Goal: Task Accomplishment & Management: Manage account settings

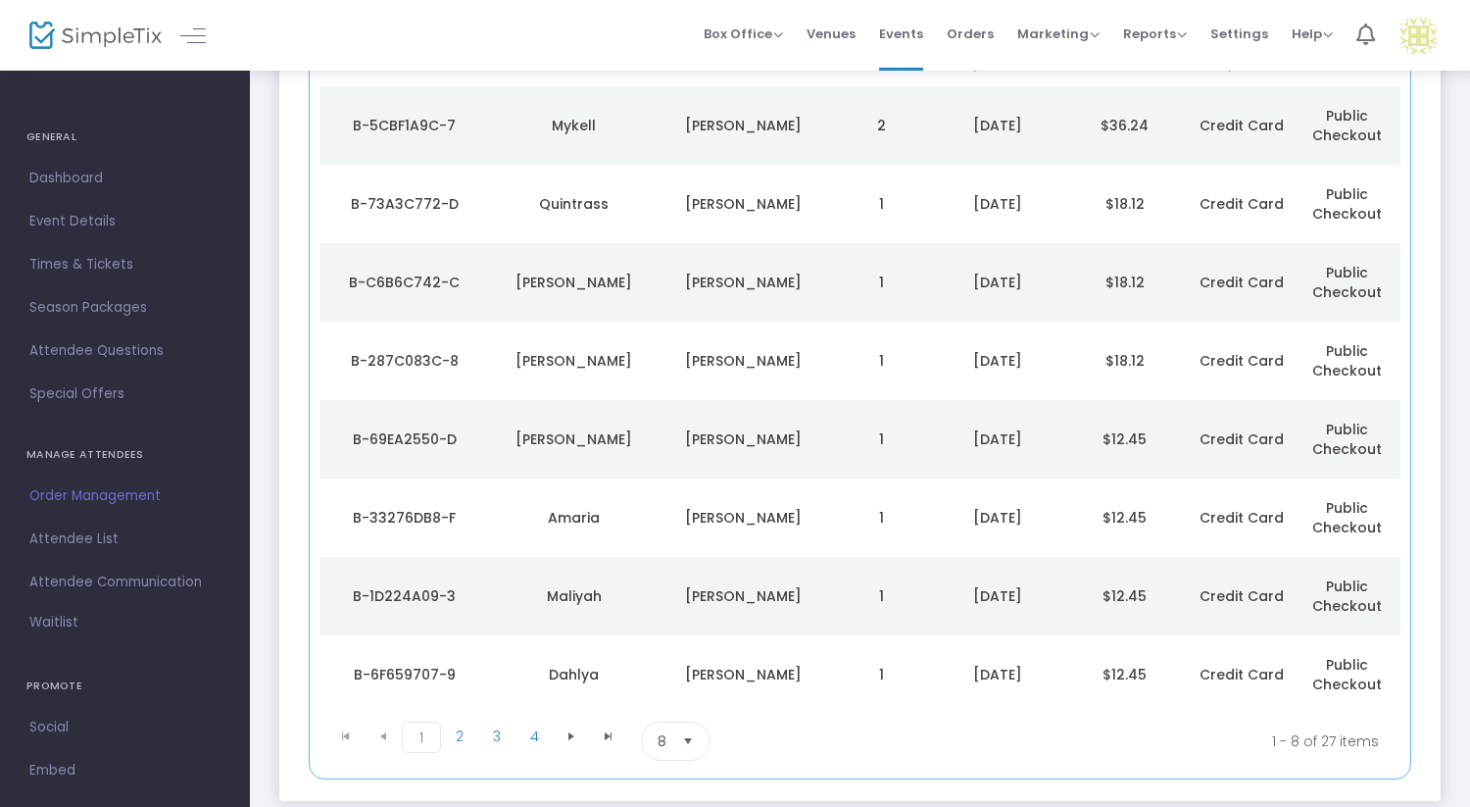
scroll to position [252, 0]
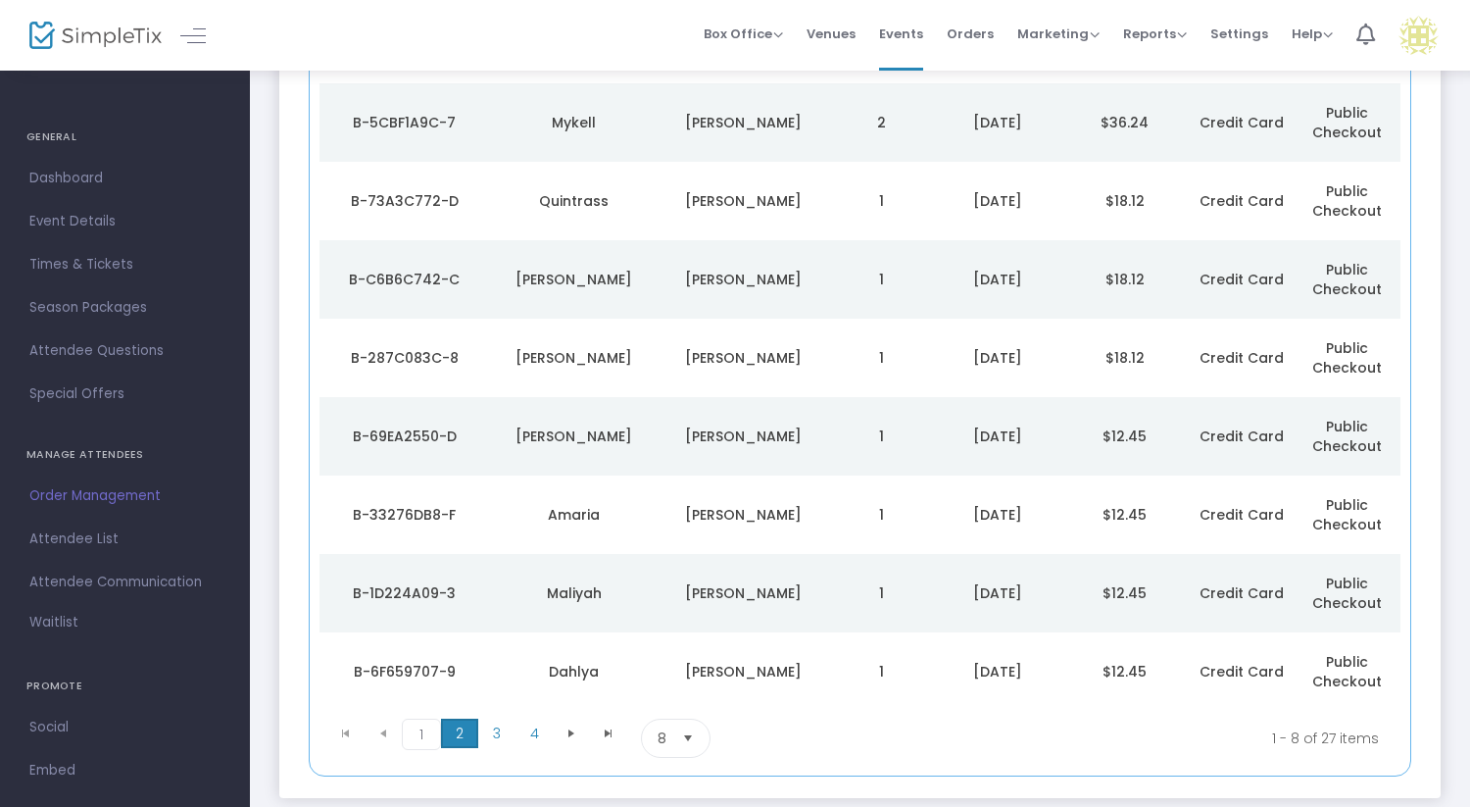
click at [462, 738] on span "2" at bounding box center [459, 732] width 37 height 29
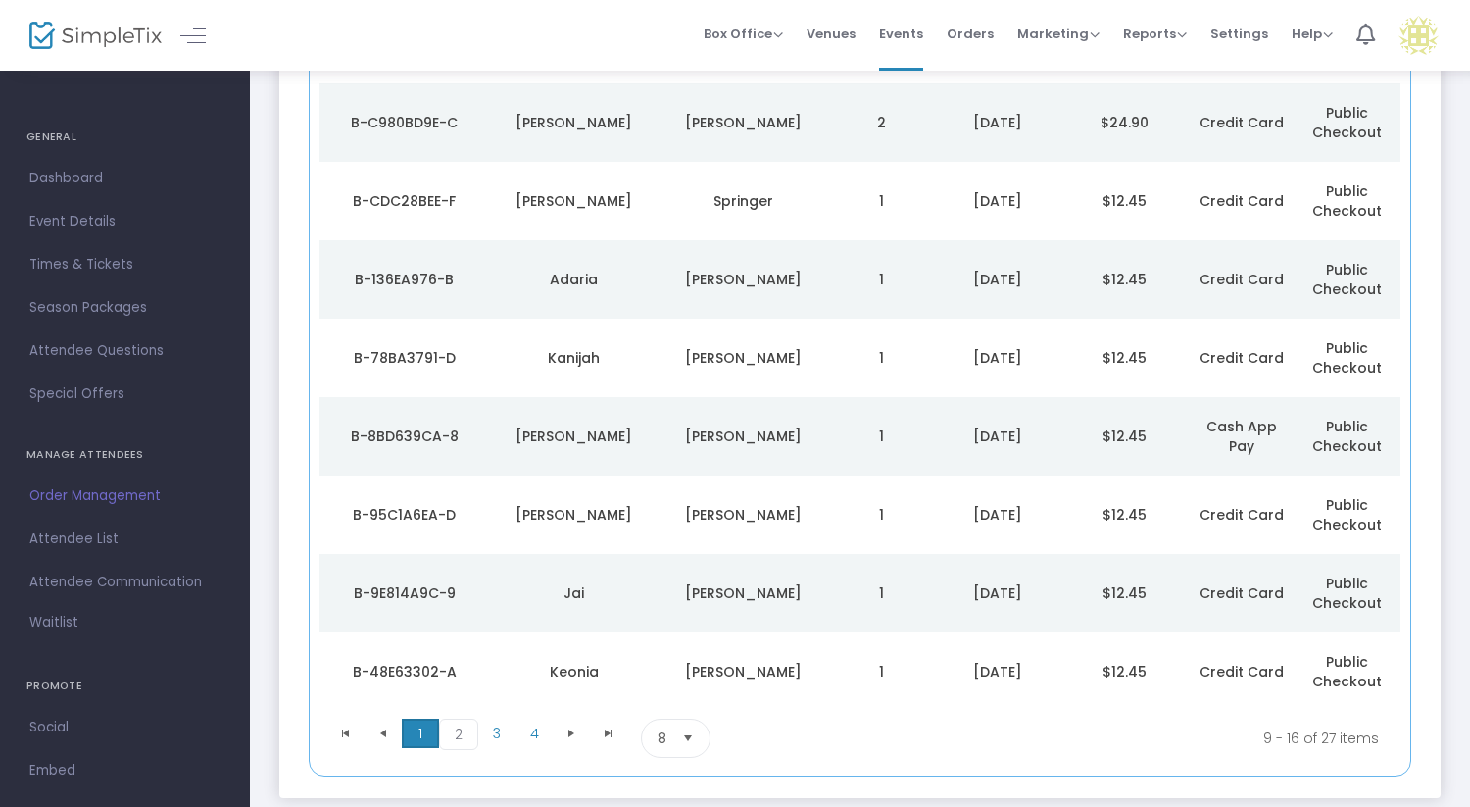
click at [416, 734] on span "1" at bounding box center [420, 732] width 37 height 29
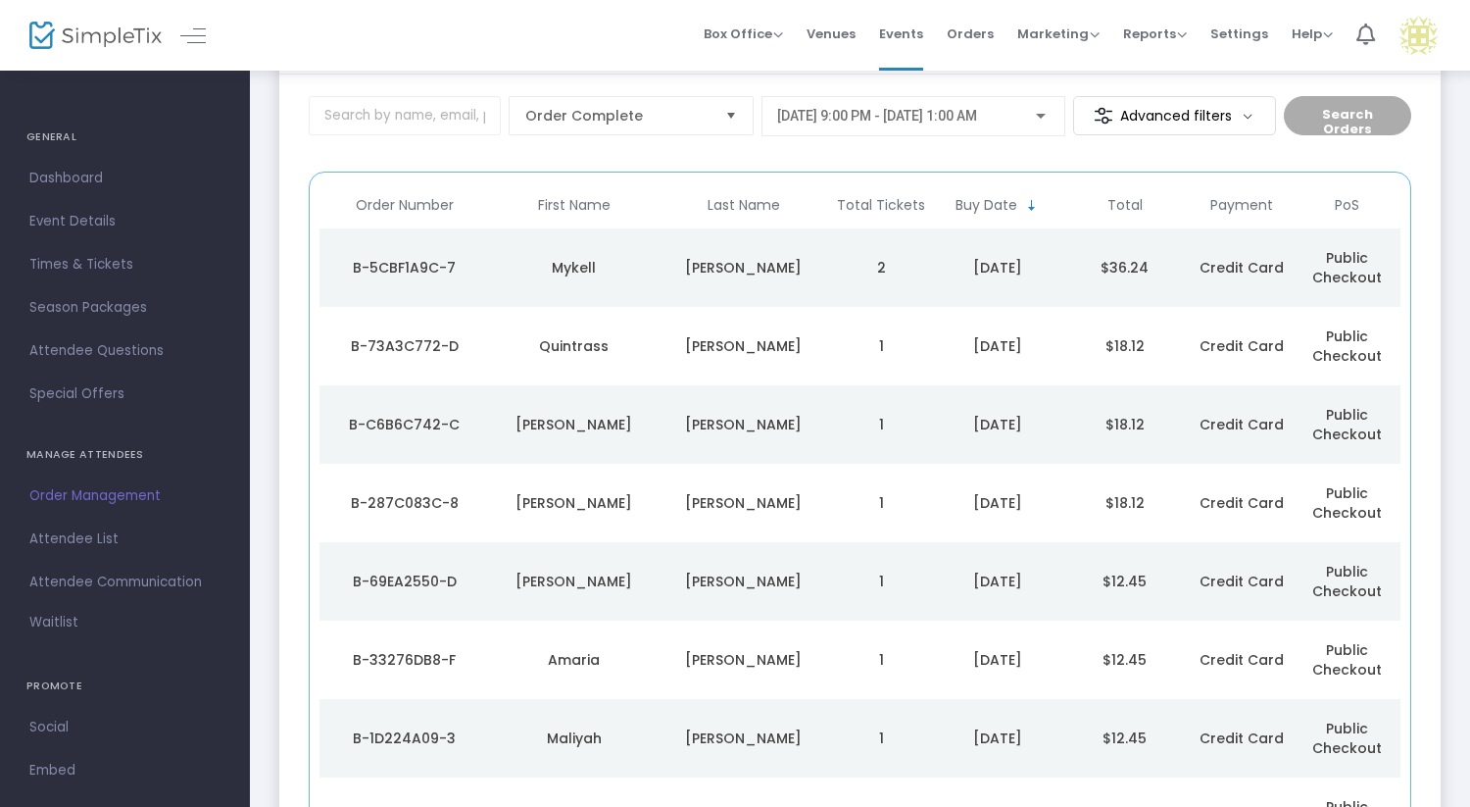
scroll to position [79, 0]
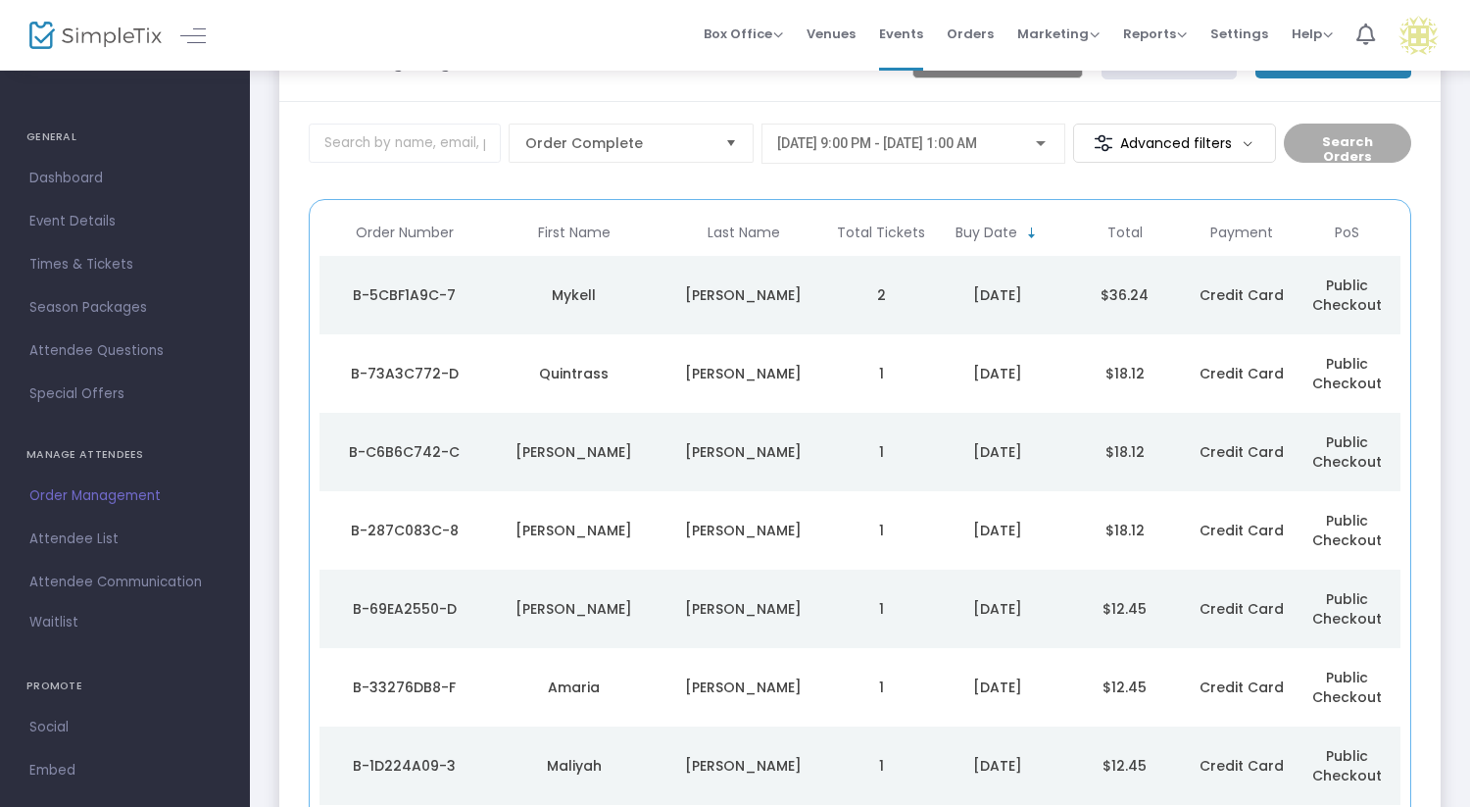
click at [671, 444] on div "[PERSON_NAME]" at bounding box center [743, 452] width 160 height 20
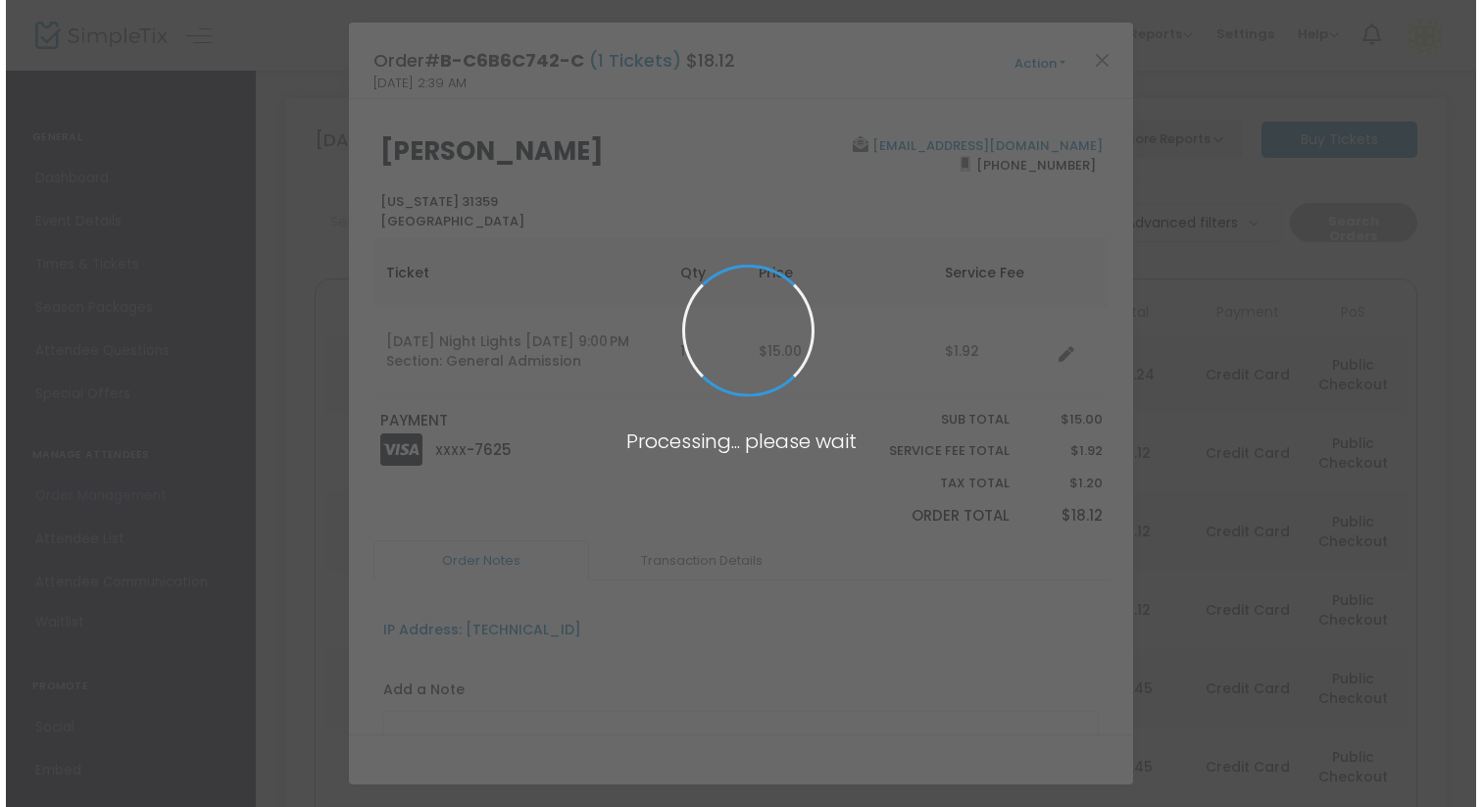
scroll to position [0, 0]
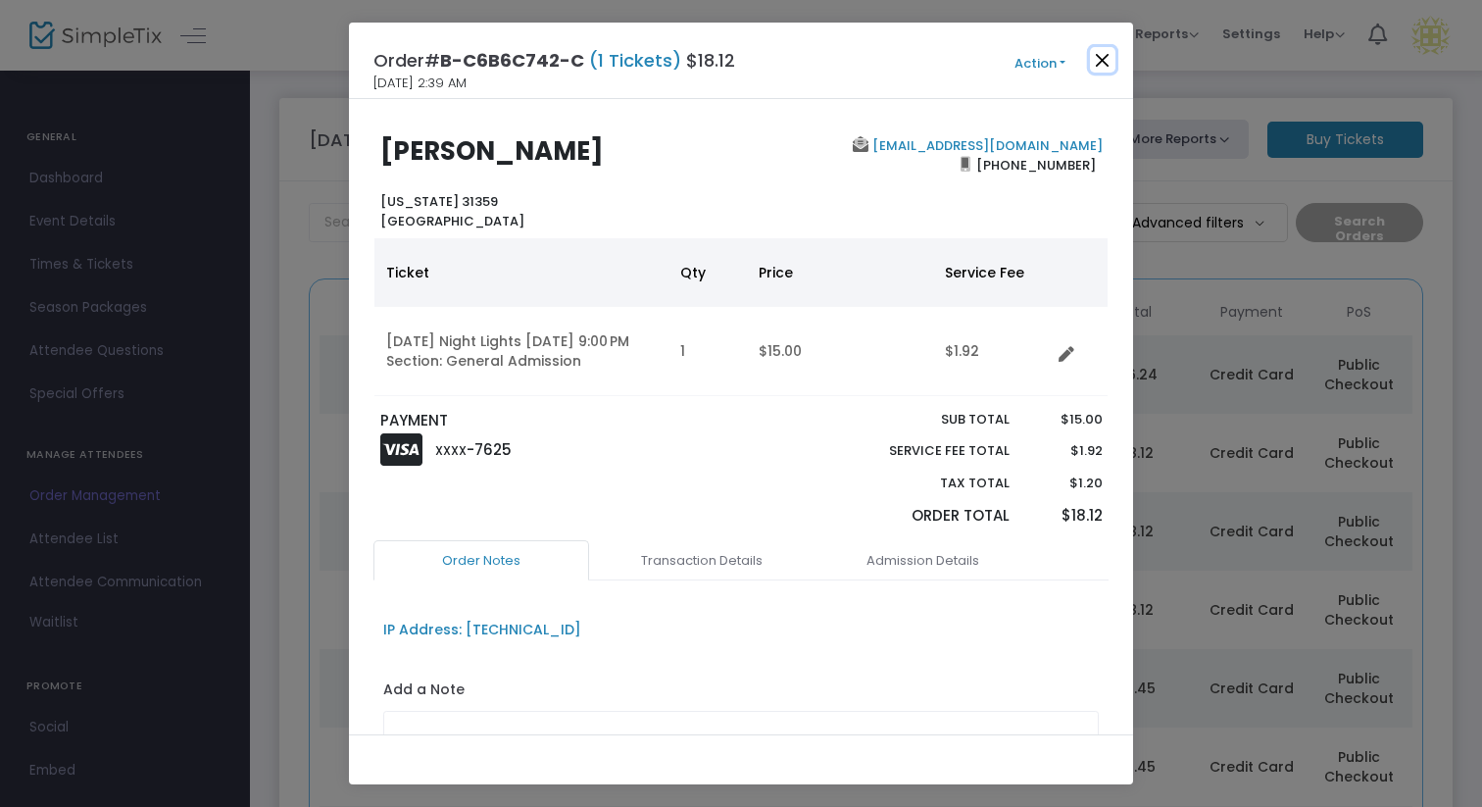
click at [1103, 60] on button "Close" at bounding box center [1102, 59] width 25 height 25
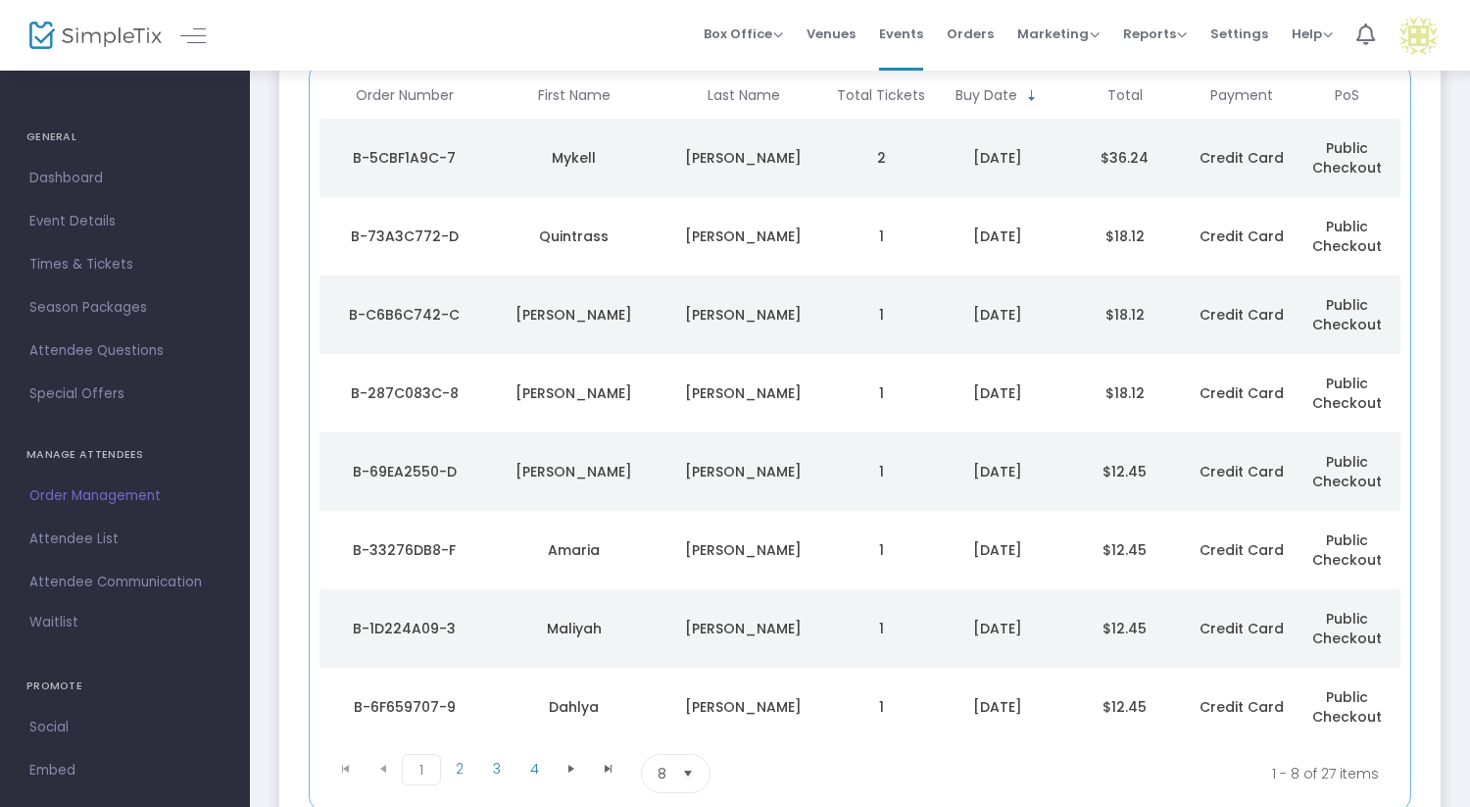
scroll to position [218, 0]
click at [822, 400] on div "[PERSON_NAME]" at bounding box center [743, 392] width 160 height 20
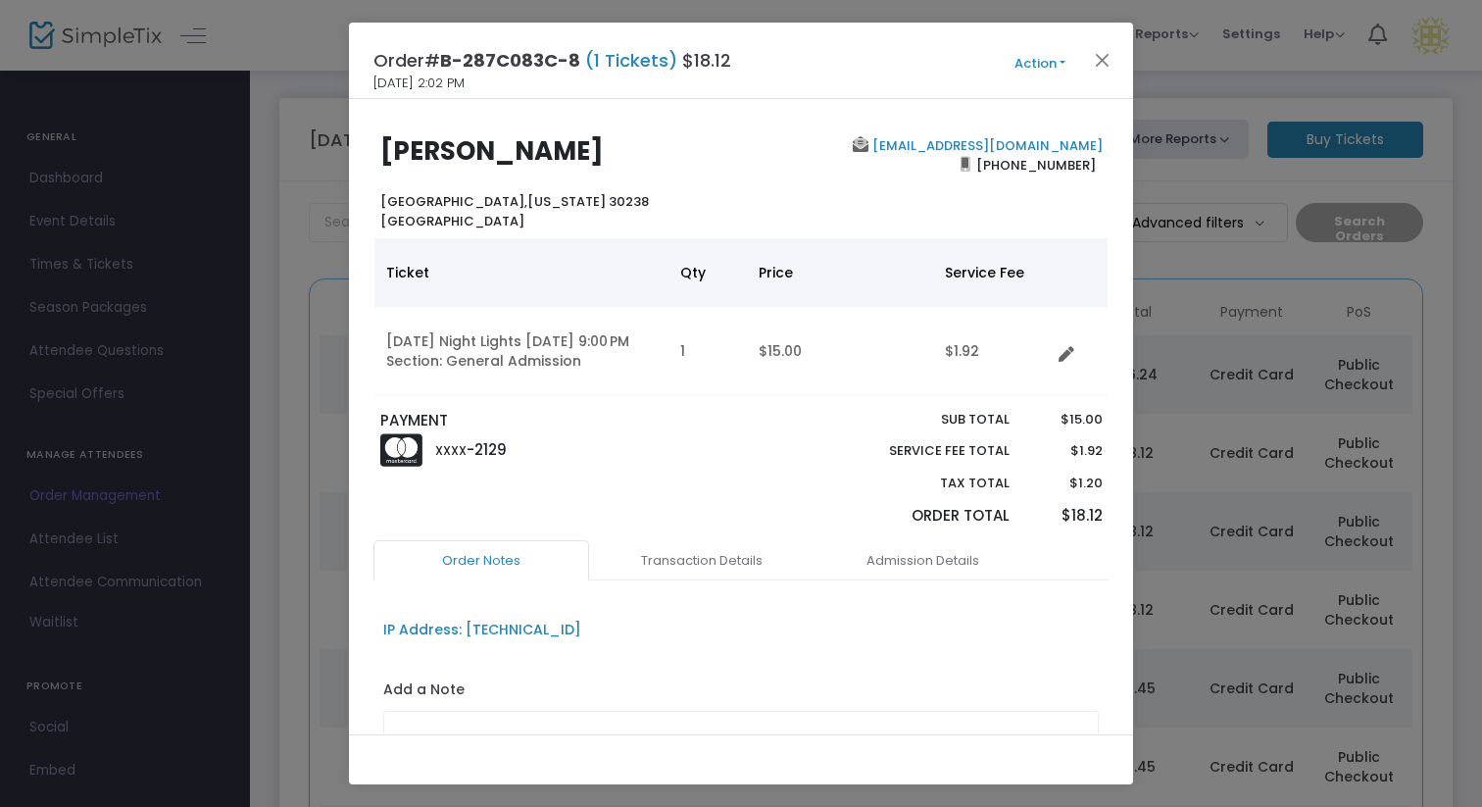
scroll to position [8, 0]
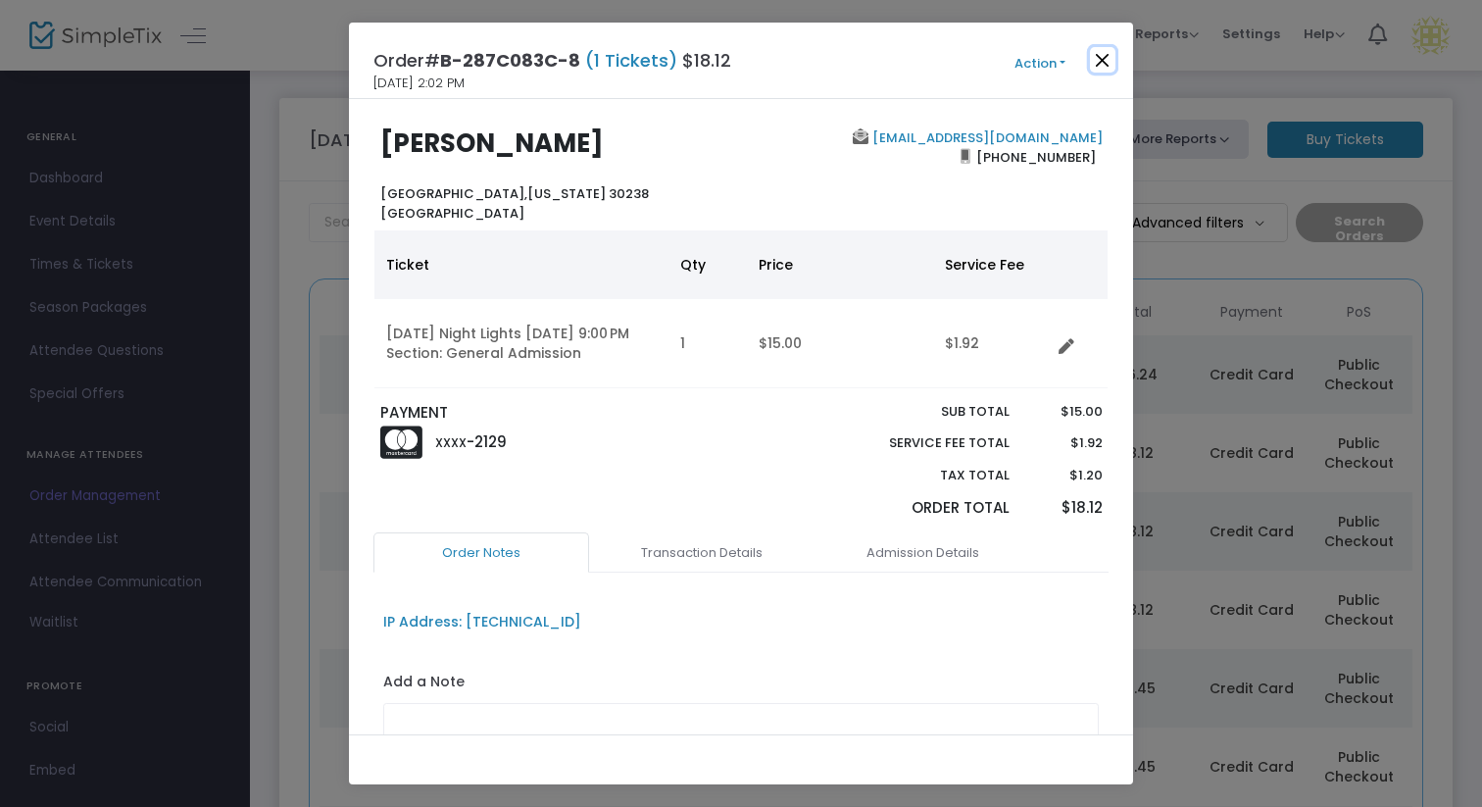
click at [1098, 65] on button "Close" at bounding box center [1102, 59] width 25 height 25
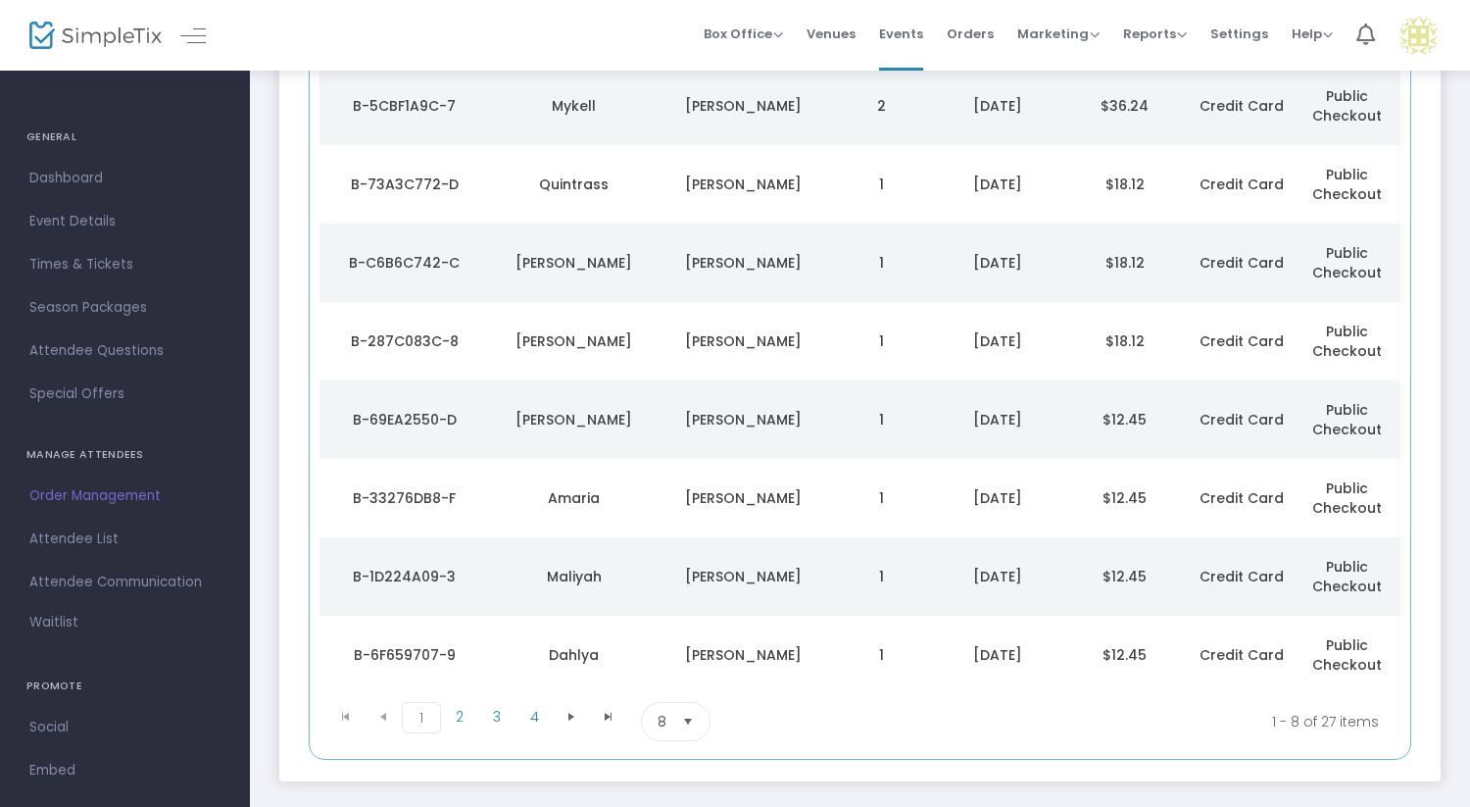
scroll to position [272, 0]
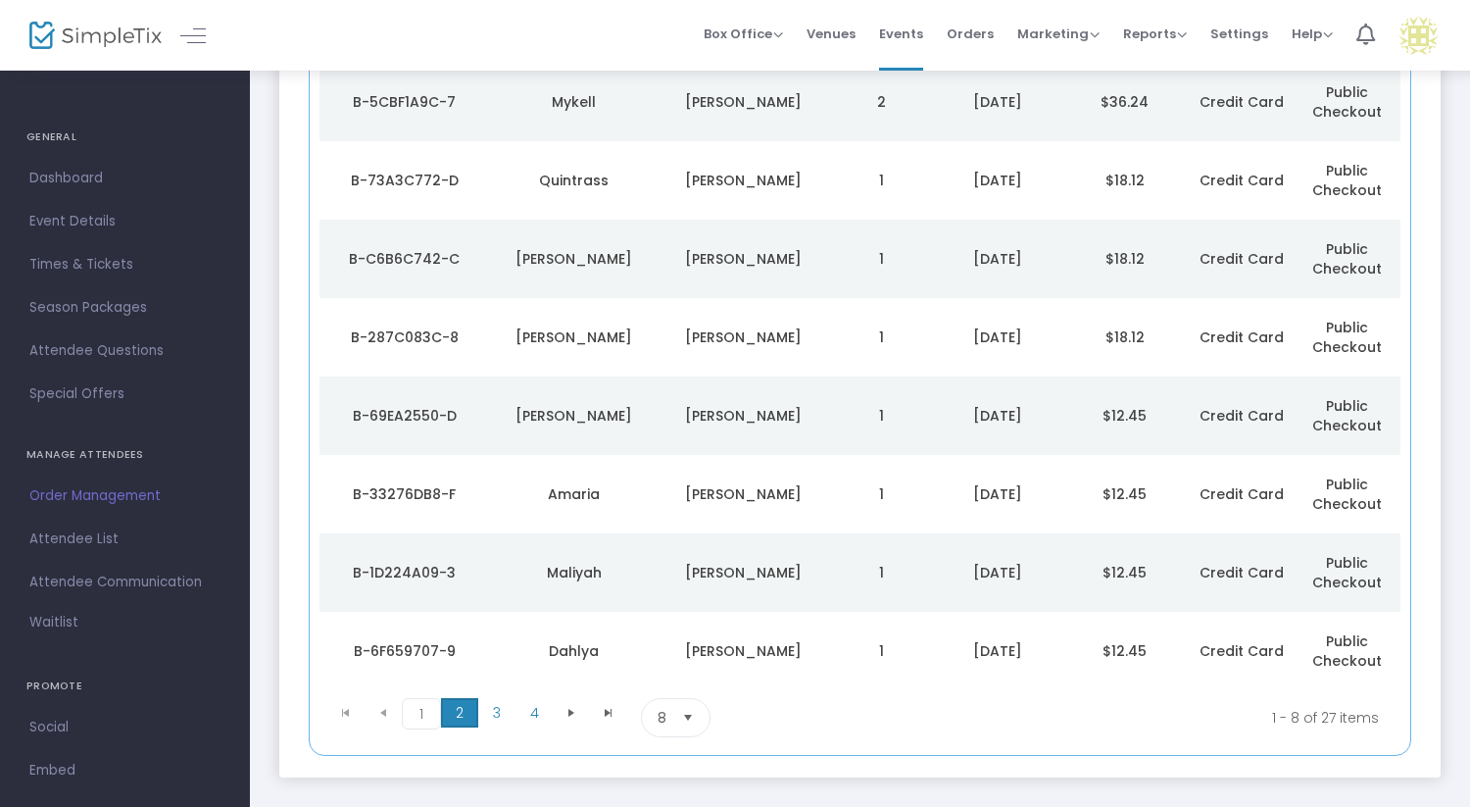
click at [462, 712] on span "2" at bounding box center [459, 712] width 37 height 29
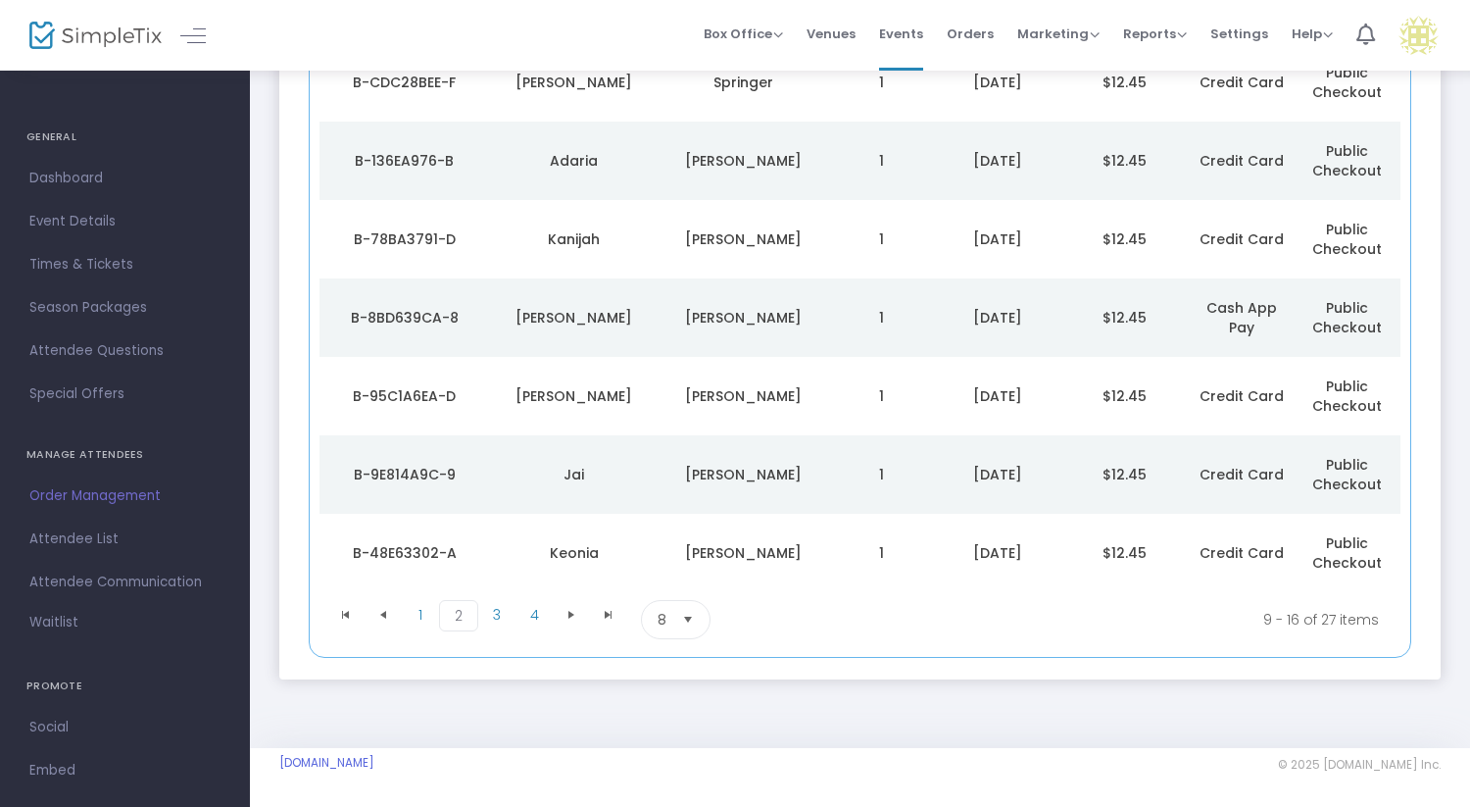
scroll to position [363, 0]
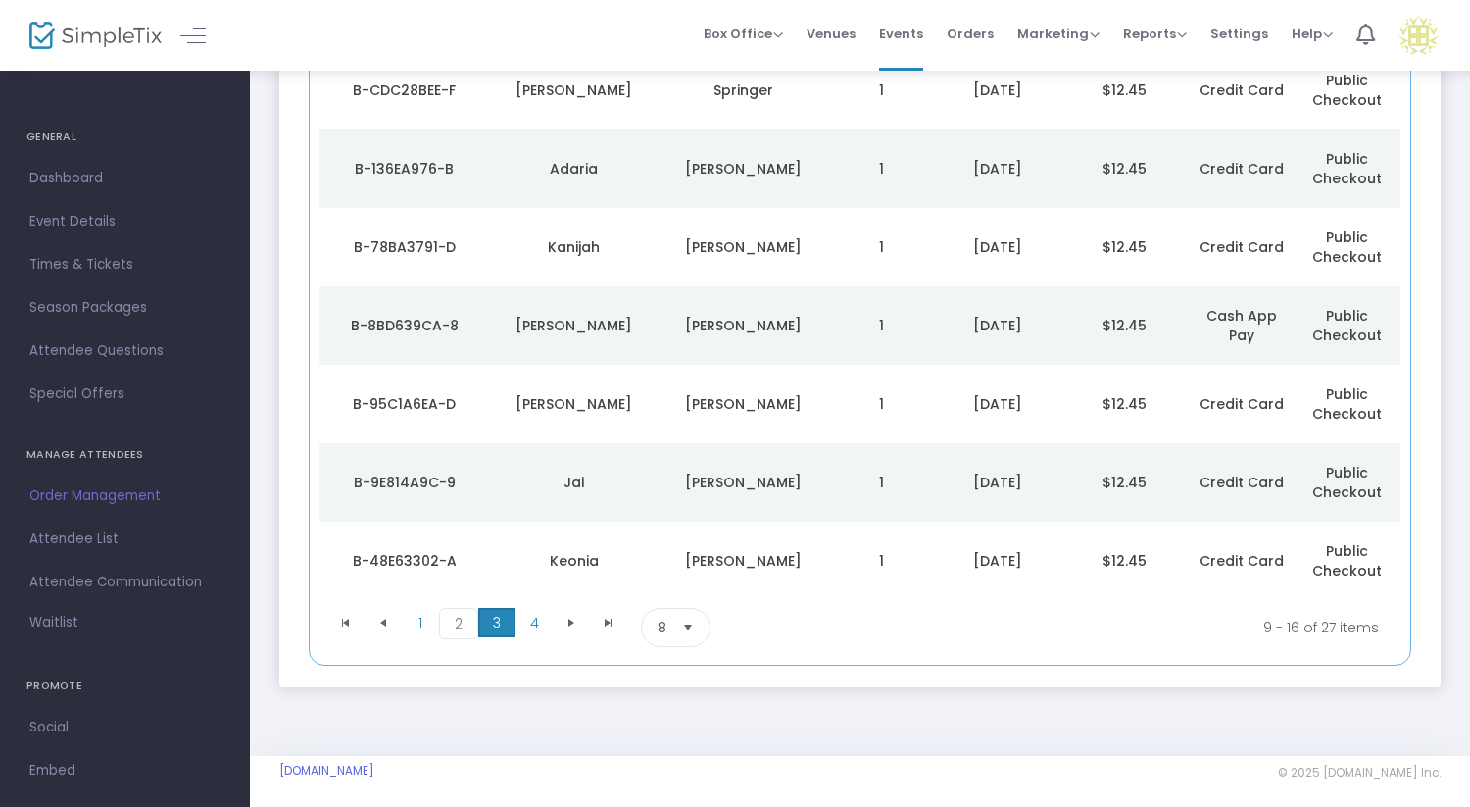
click at [492, 627] on span "3" at bounding box center [496, 622] width 37 height 29
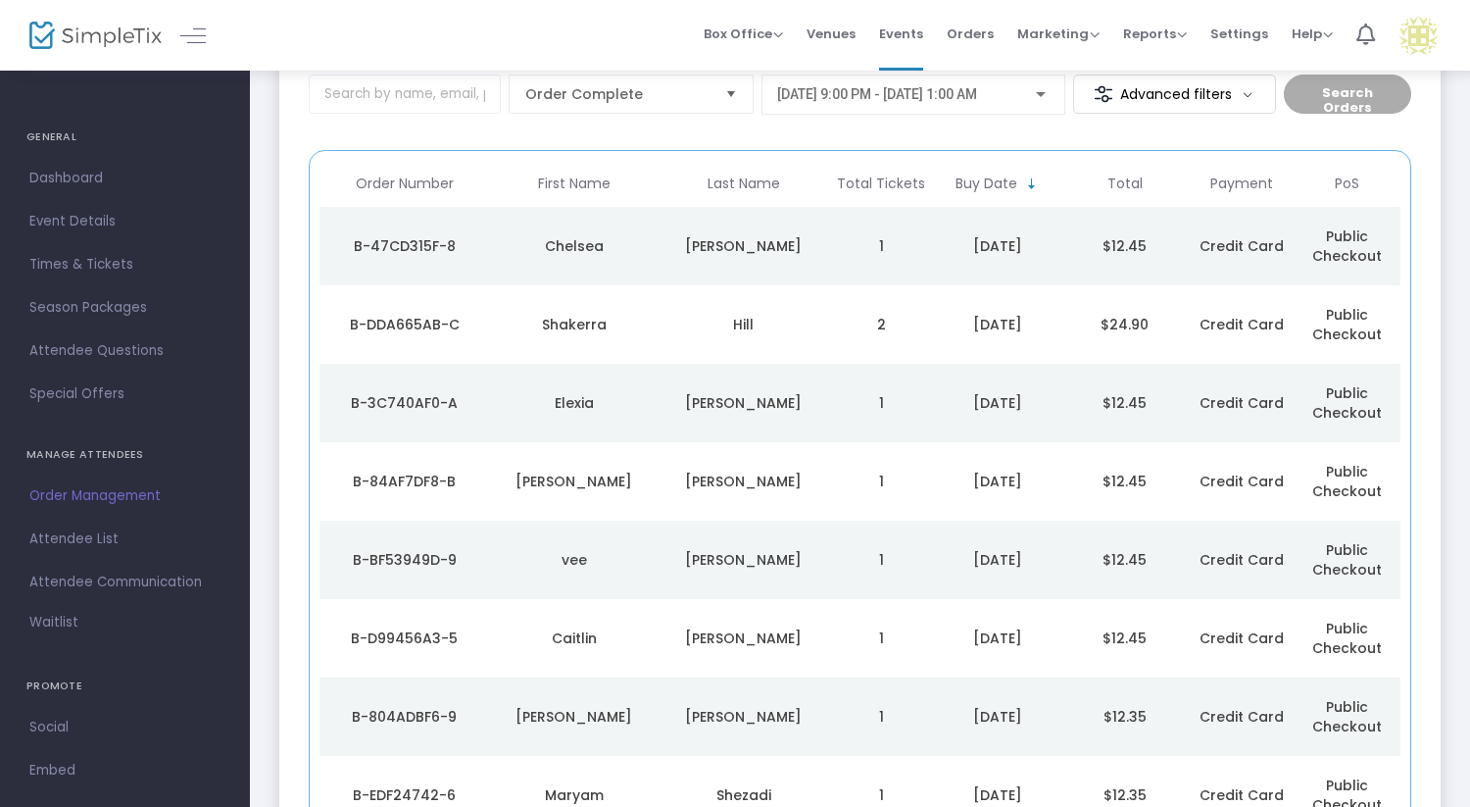
scroll to position [0, 0]
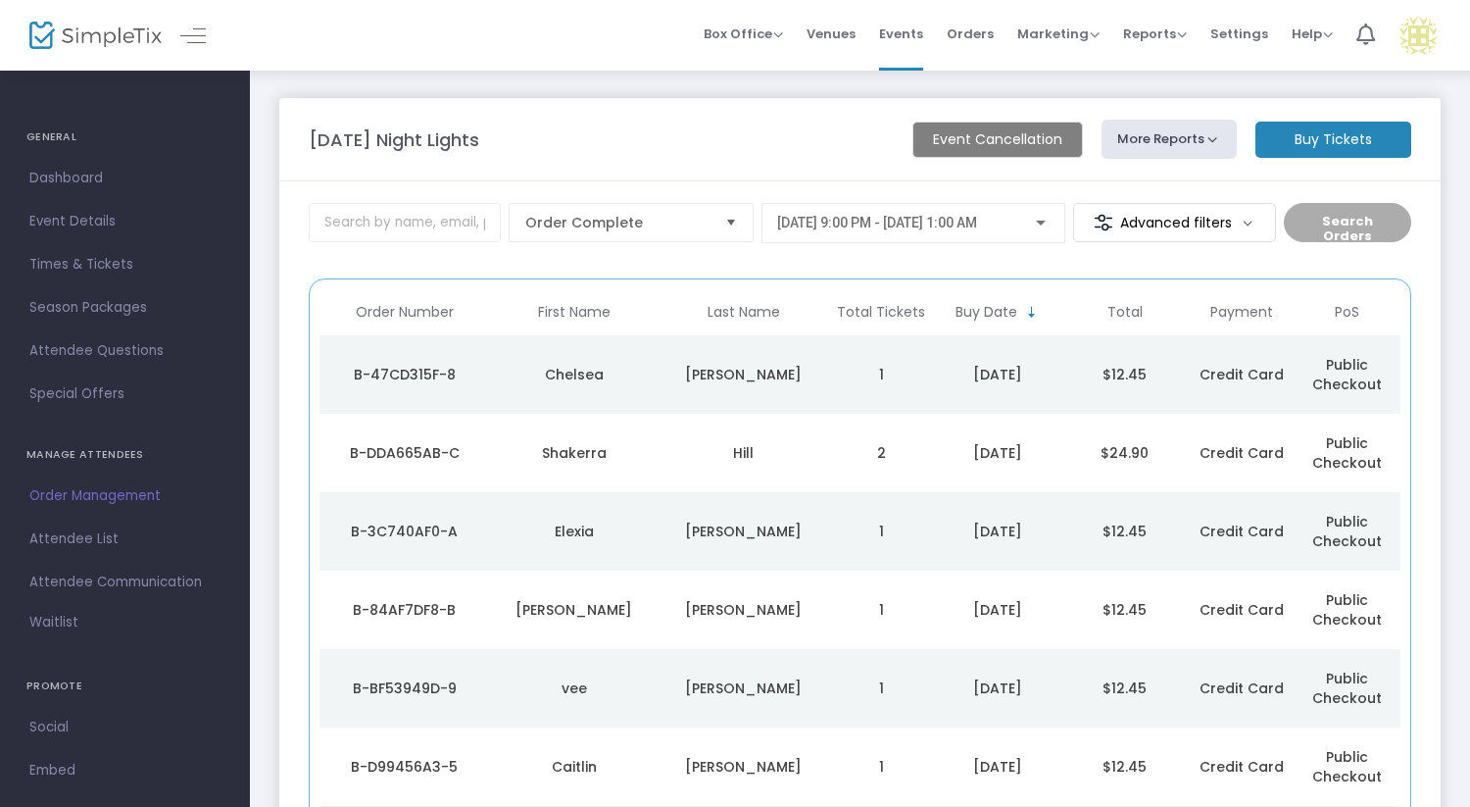
click at [119, 40] on img at bounding box center [95, 36] width 132 height 28
